Goal: Find specific page/section: Find specific page/section

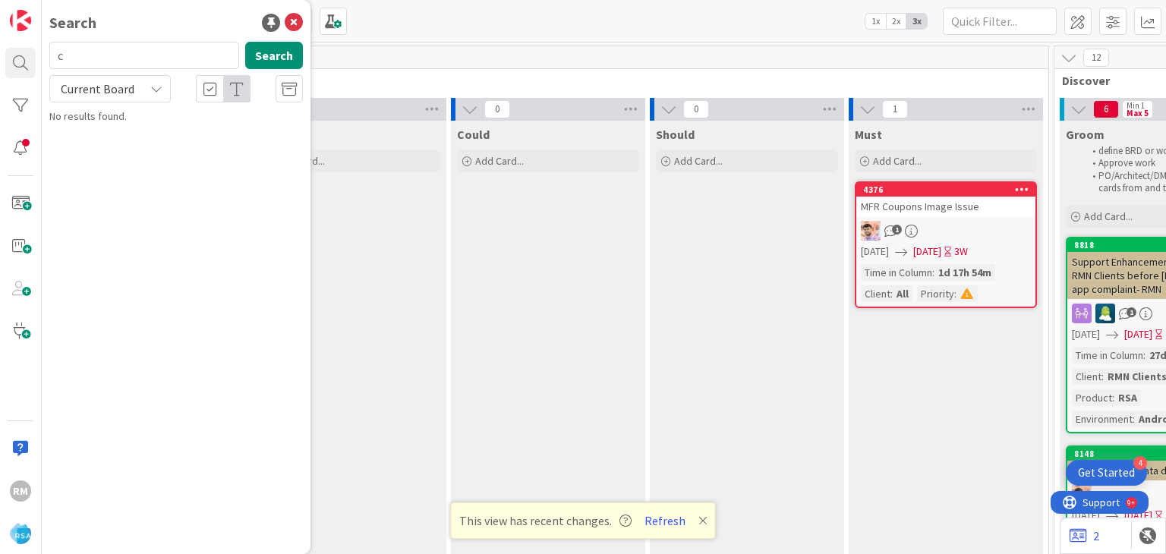
scroll to position [152, 1764]
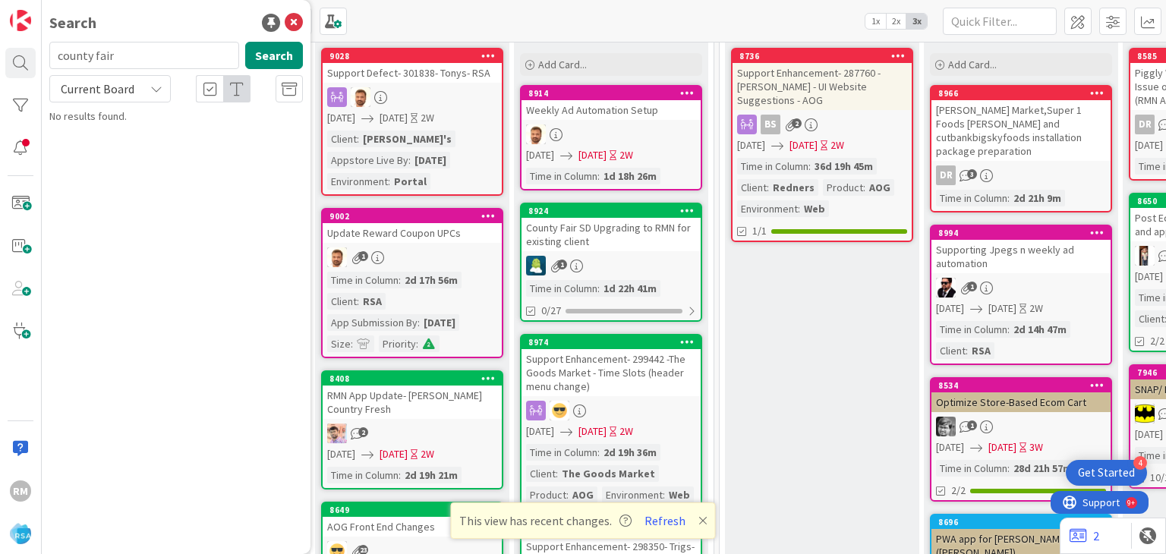
type input "county fair"
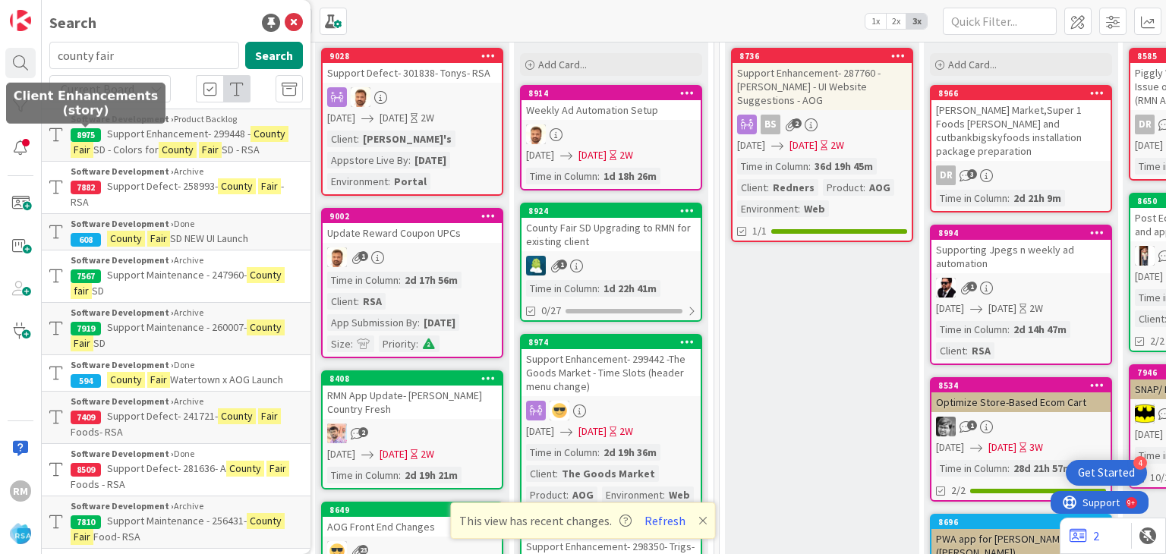
click at [88, 135] on div "8975" at bounding box center [86, 135] width 30 height 14
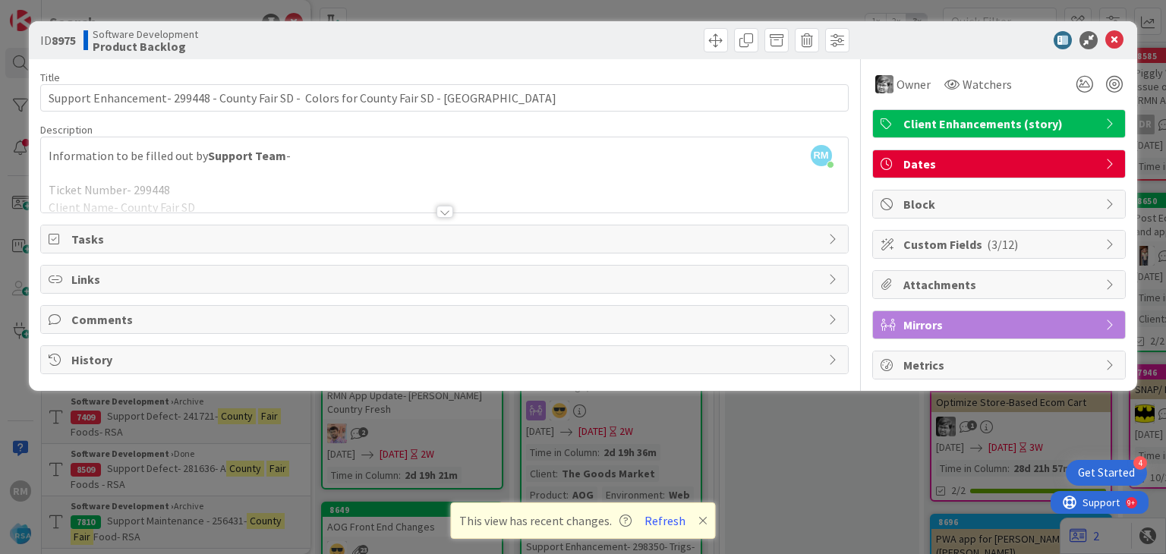
click at [446, 211] on div at bounding box center [445, 212] width 17 height 12
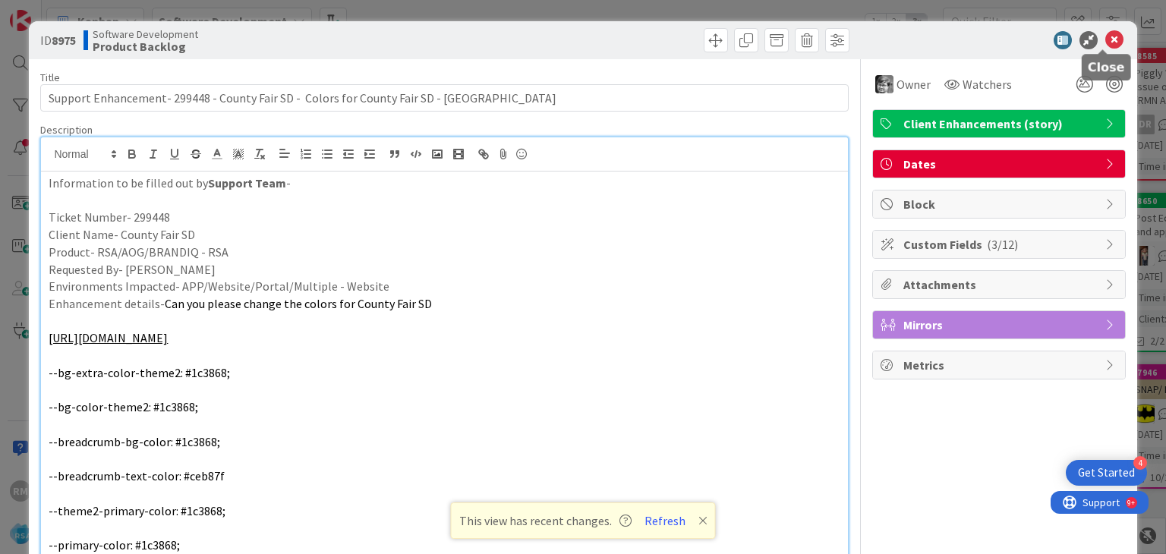
click at [1106, 39] on icon at bounding box center [1114, 40] width 18 height 18
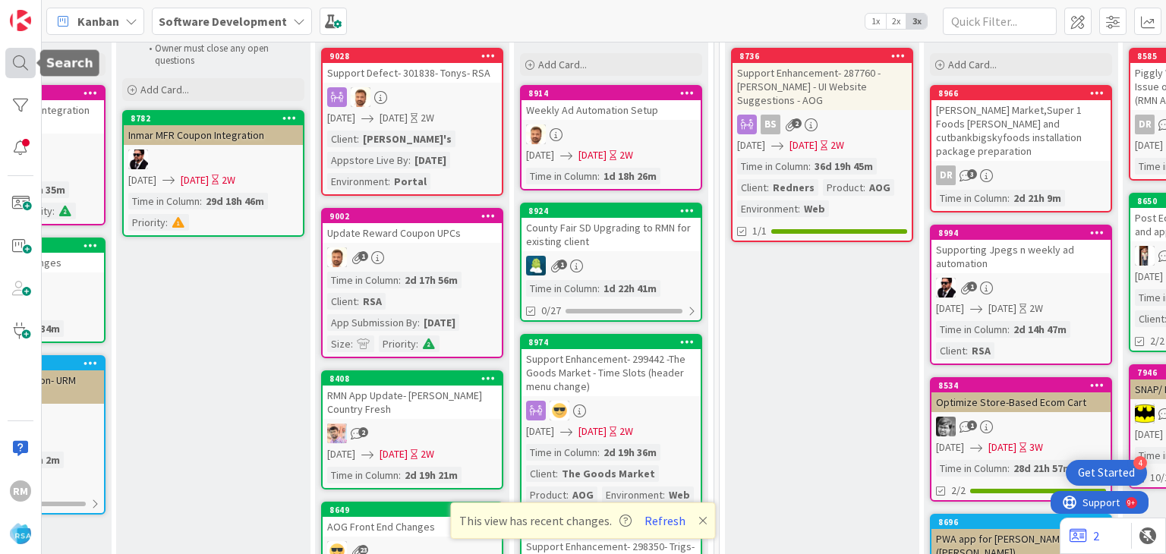
click at [24, 63] on div at bounding box center [20, 63] width 30 height 30
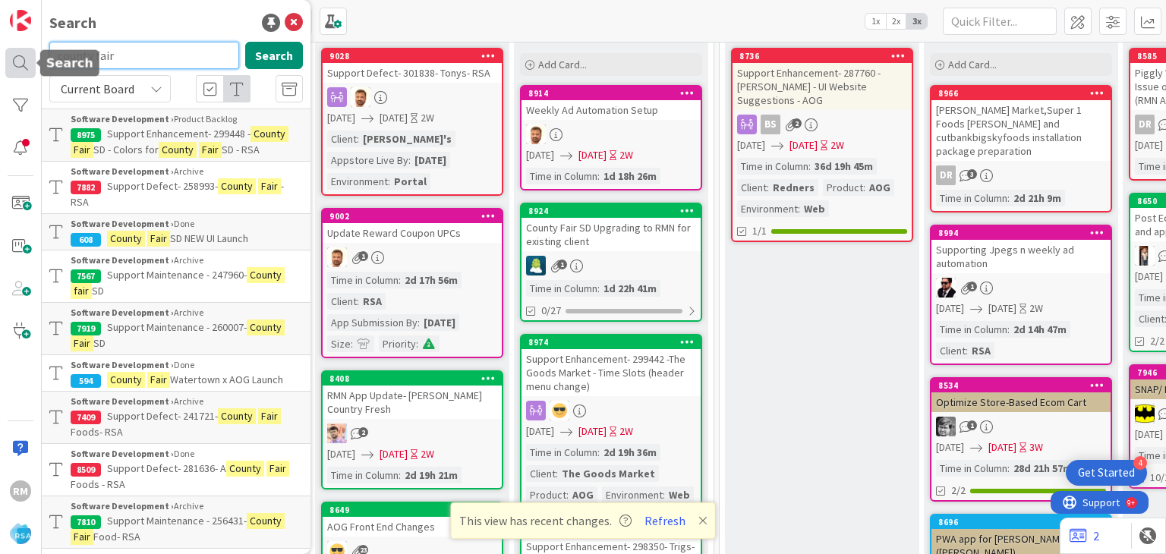
drag, startPoint x: 131, startPoint y: 58, endPoint x: 7, endPoint y: 53, distance: 123.9
click at [7, 53] on div "RM Search county fair Search Current Board Software Development › Product Backl…" at bounding box center [21, 277] width 42 height 554
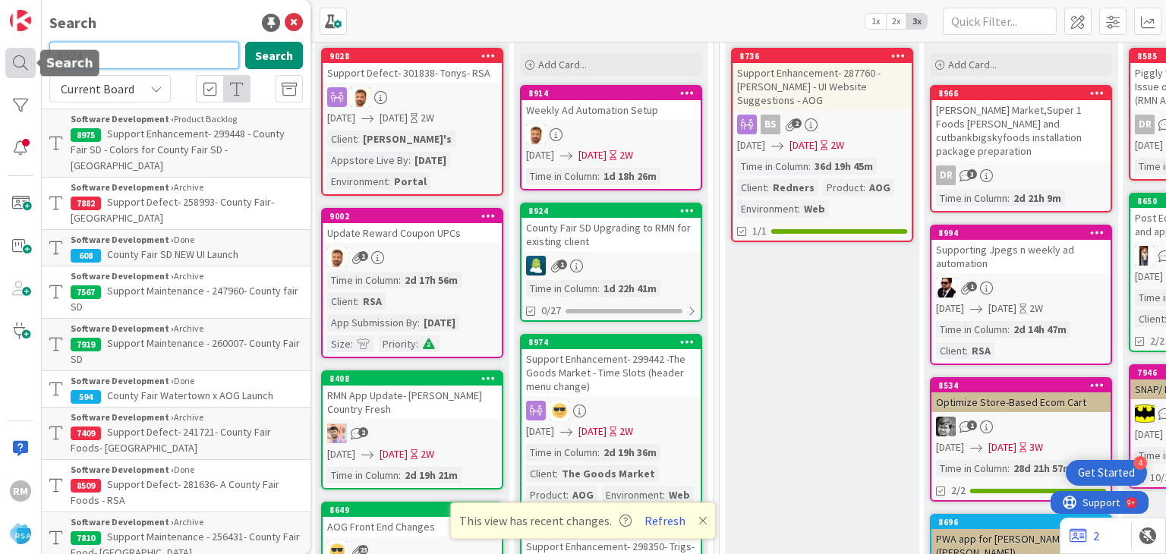
type input "8924"
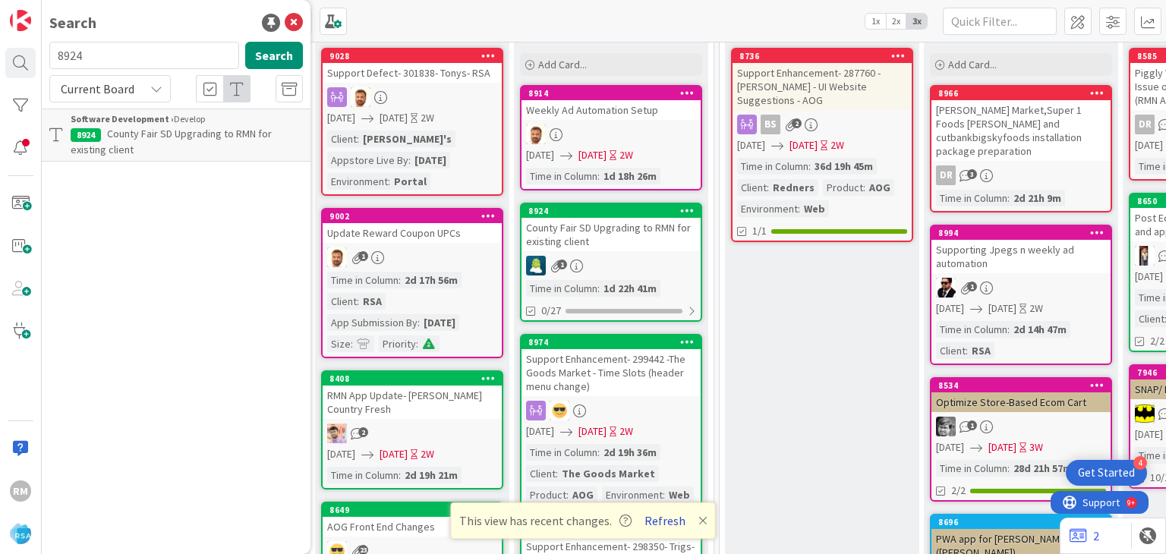
click at [671, 519] on button "Refresh" at bounding box center [665, 521] width 52 height 20
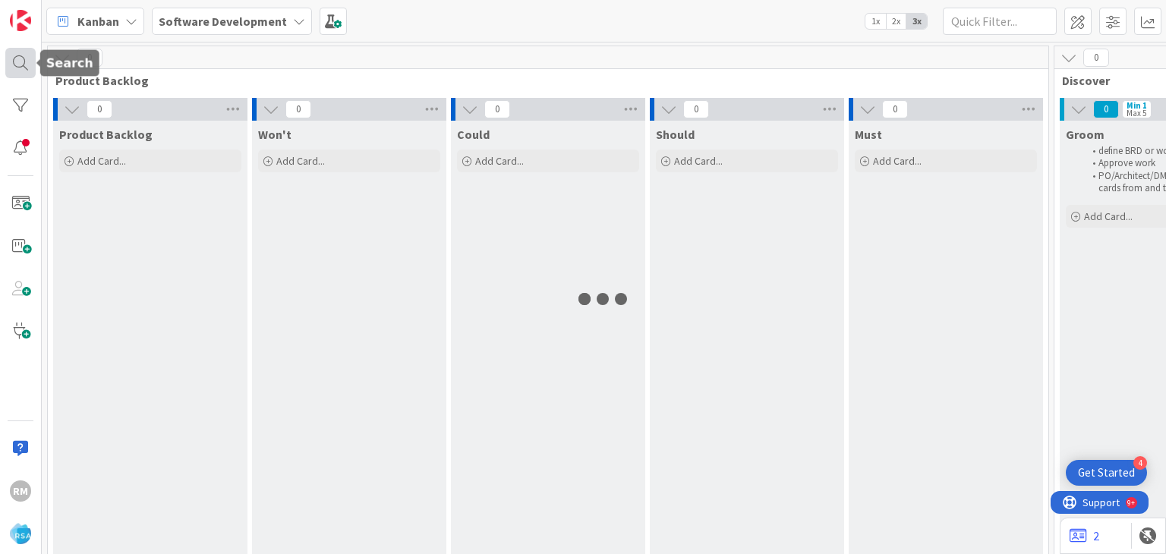
click at [22, 61] on div at bounding box center [20, 63] width 30 height 30
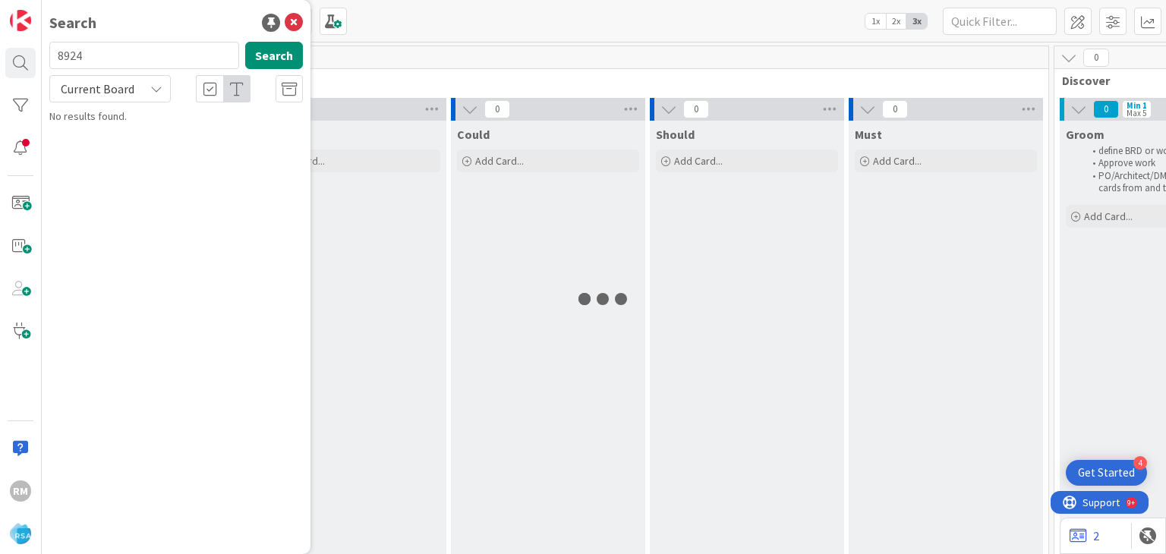
type input "8924"
